Goal: Task Accomplishment & Management: Use online tool/utility

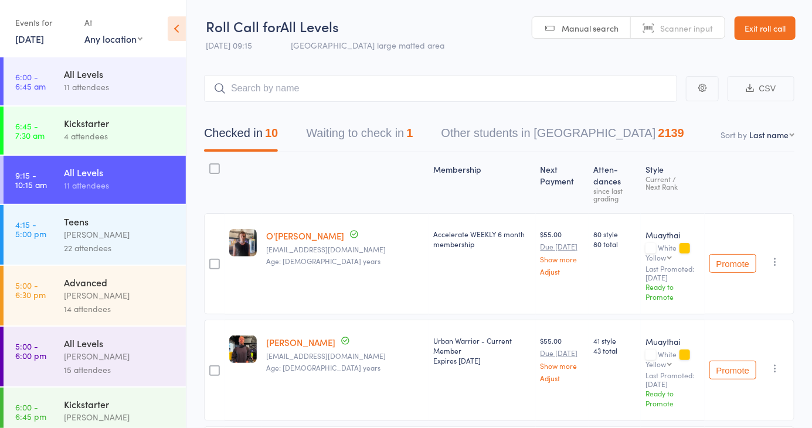
click at [182, 30] on icon at bounding box center [177, 28] width 18 height 25
click at [770, 28] on link "Exit roll call" at bounding box center [764, 27] width 61 height 23
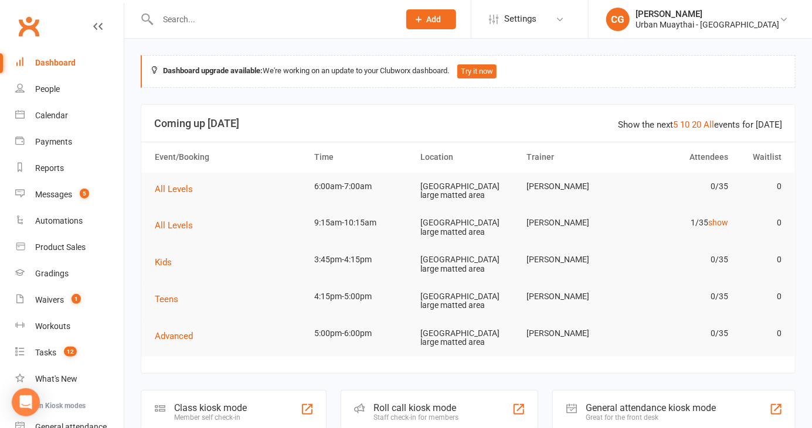
click at [336, 189] on td "6:00am-7:00am" at bounding box center [362, 187] width 106 height 28
click at [178, 184] on span "All Levels" at bounding box center [174, 189] width 38 height 11
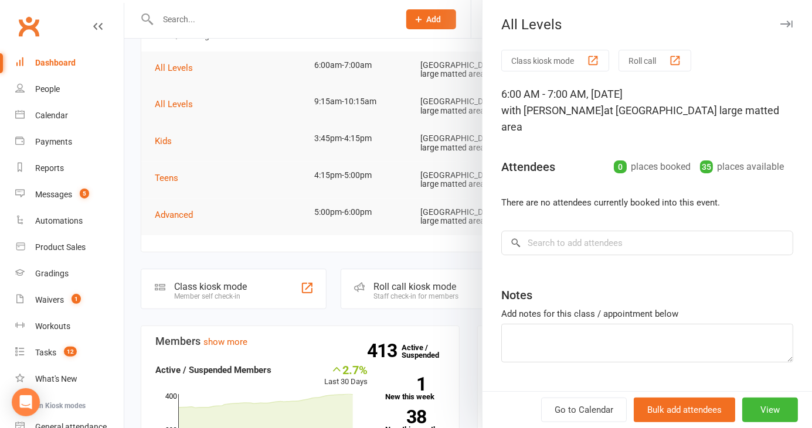
scroll to position [122, 0]
click at [427, 272] on div at bounding box center [467, 214] width 687 height 428
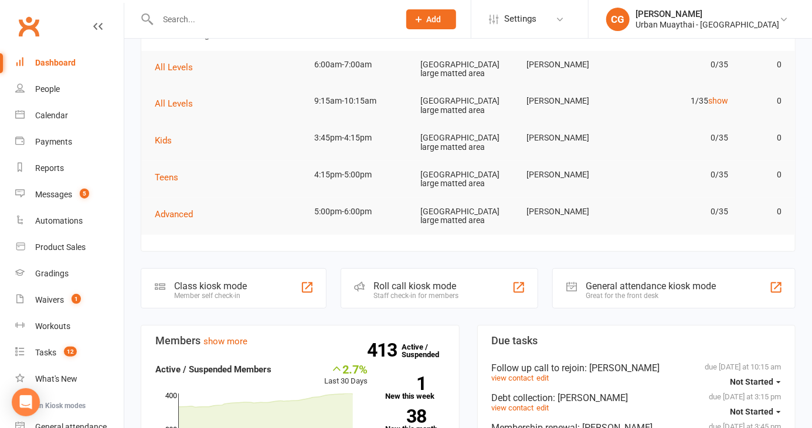
click at [441, 292] on div "Staff check-in for members" at bounding box center [416, 296] width 85 height 8
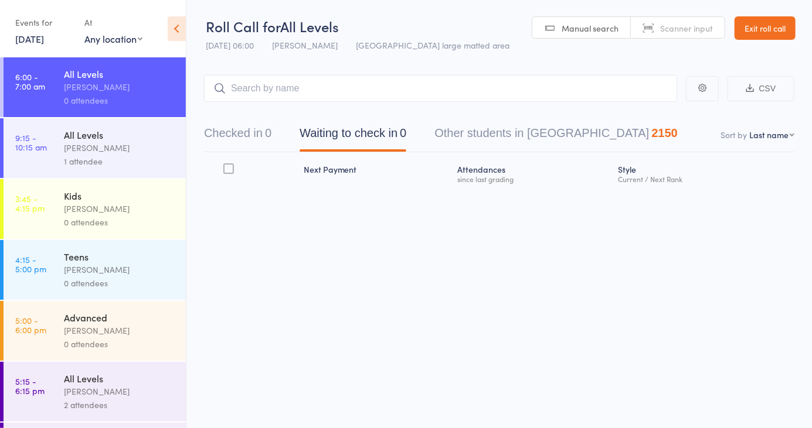
click at [246, 138] on button "Checked in 0" at bounding box center [237, 136] width 67 height 31
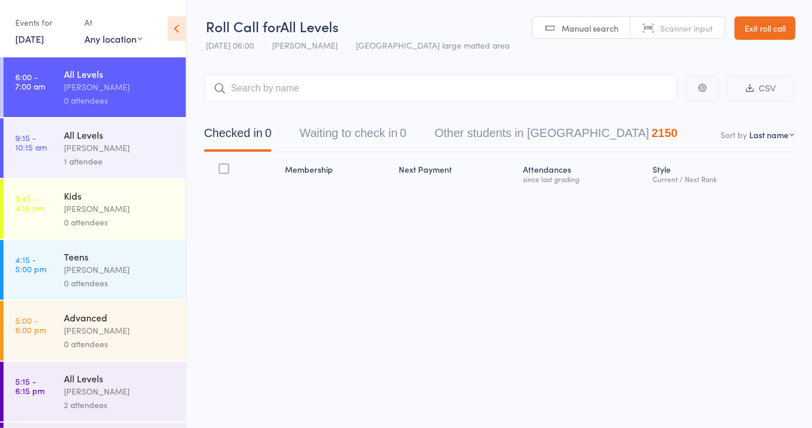
click at [677, 32] on span "Scanner input" at bounding box center [686, 28] width 53 height 12
type input "BBC"
click at [728, 287] on div "Roll Call for All Levels [DATE] 06:00 [PERSON_NAME] Miami large matted area Man…" at bounding box center [406, 214] width 812 height 428
click at [503, 85] on input "search" at bounding box center [440, 88] width 473 height 27
